Goal: Find specific page/section: Find specific page/section

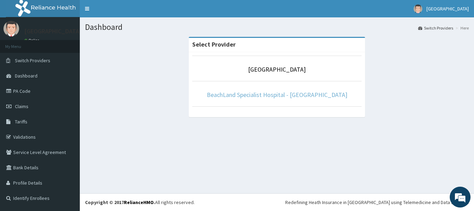
click at [282, 93] on link "BeachLand Specialist Hospital - [GEOGRAPHIC_DATA]" at bounding box center [277, 95] width 141 height 8
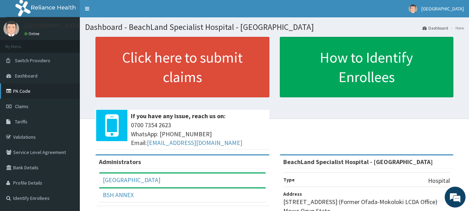
click at [41, 88] on link "PA Code" at bounding box center [40, 90] width 80 height 15
